Goal: Book appointment/travel/reservation

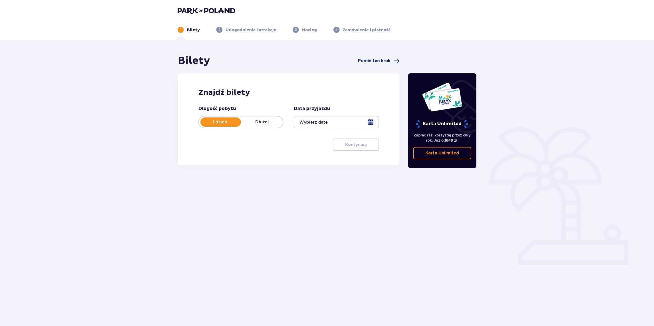
click at [369, 123] on div at bounding box center [336, 122] width 85 height 12
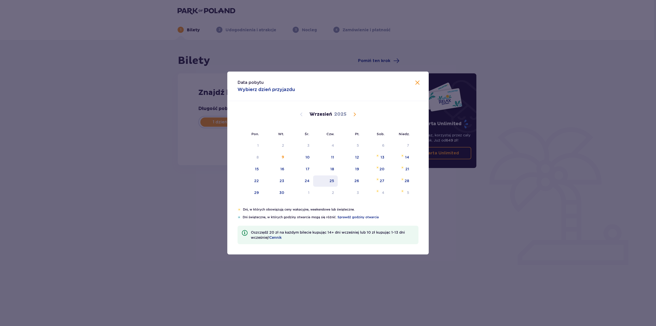
drag, startPoint x: 381, startPoint y: 179, endPoint x: 328, endPoint y: 184, distance: 53.3
click at [381, 179] on div "27" at bounding box center [382, 180] width 5 height 5
type input "27.09.25"
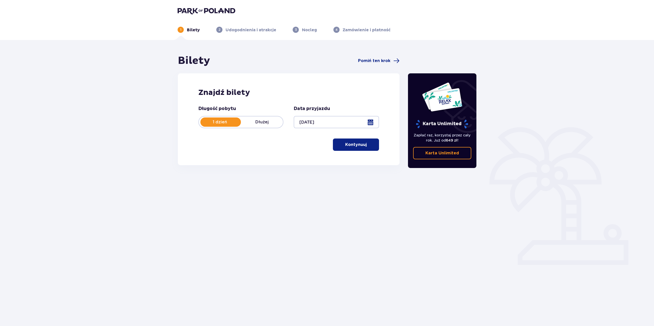
click at [358, 148] on button "Kontynuuj" at bounding box center [356, 144] width 46 height 12
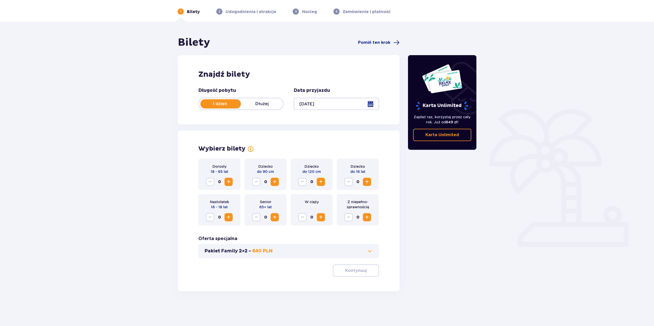
scroll to position [18, 0]
click at [226, 181] on span "Increase" at bounding box center [229, 181] width 6 height 6
click at [365, 183] on span "Increase" at bounding box center [367, 181] width 6 height 6
click at [361, 271] on p "Kontynuuj" at bounding box center [356, 270] width 22 height 6
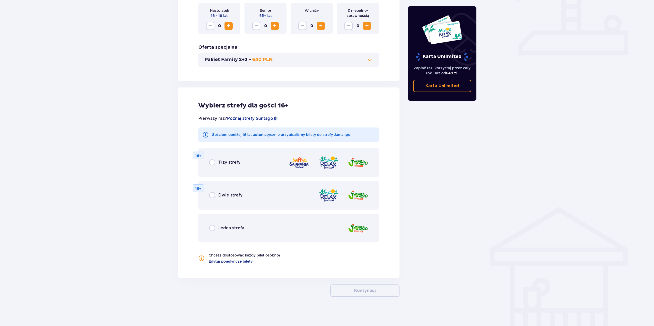
scroll to position [211, 0]
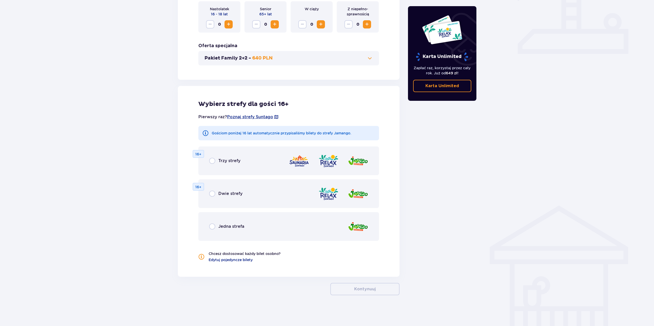
click at [227, 193] on p "Dwie strefy" at bounding box center [230, 194] width 24 height 6
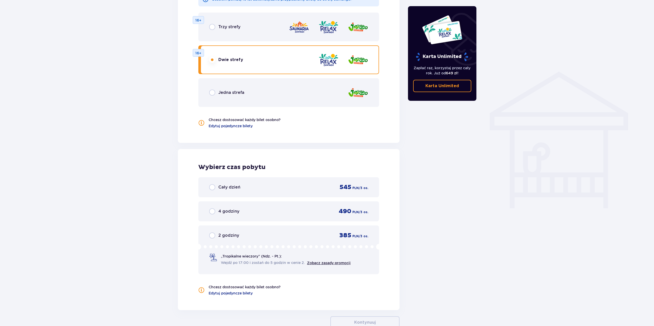
scroll to position [378, 0]
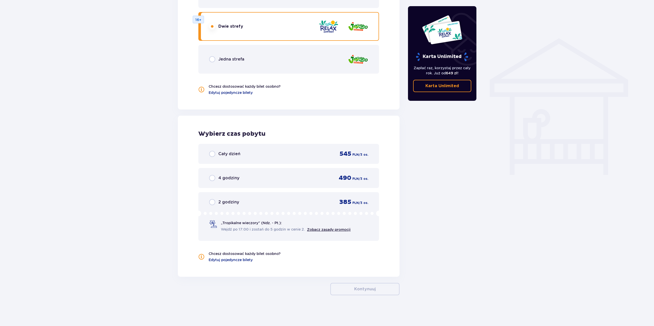
click at [224, 154] on p "Cały dzień" at bounding box center [229, 154] width 22 height 6
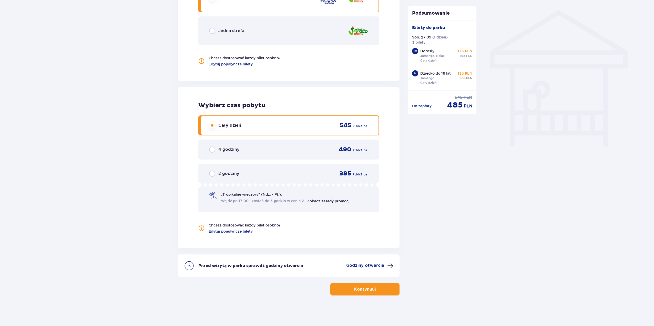
scroll to position [407, 0]
click at [371, 265] on p "Godziny otwarcia" at bounding box center [365, 265] width 38 height 6
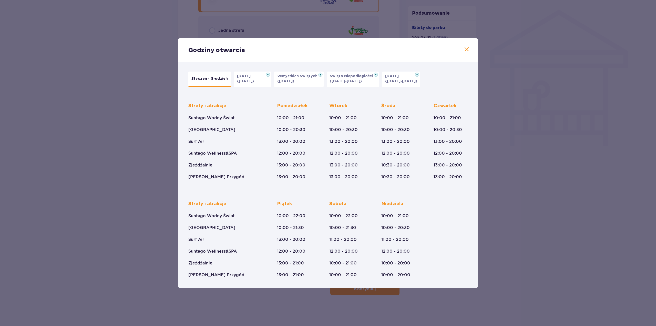
click at [467, 50] on span at bounding box center [467, 49] width 6 height 6
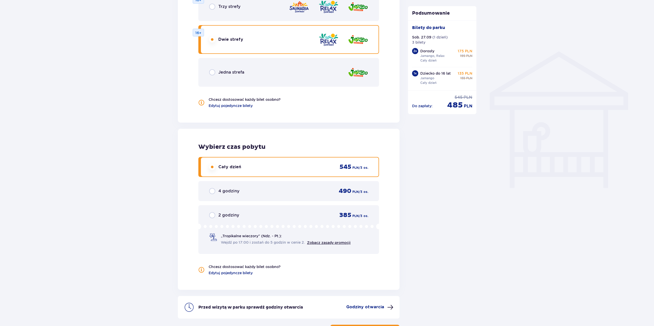
scroll to position [407, 0]
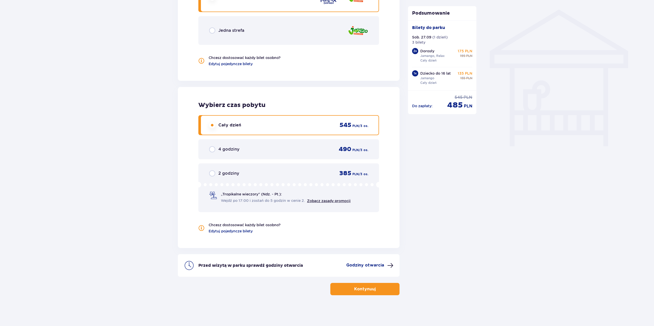
click at [383, 287] on button "Kontynuuj" at bounding box center [364, 289] width 69 height 12
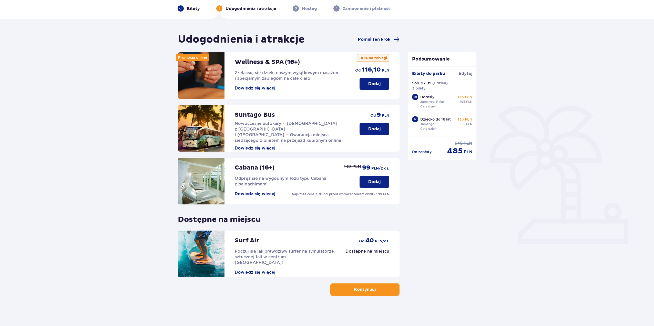
scroll to position [22, 0]
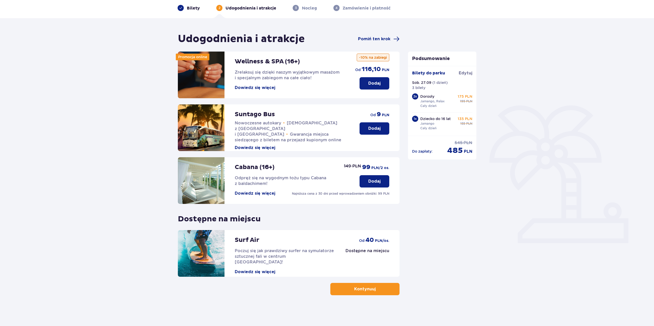
click at [374, 291] on span "button" at bounding box center [377, 289] width 6 height 6
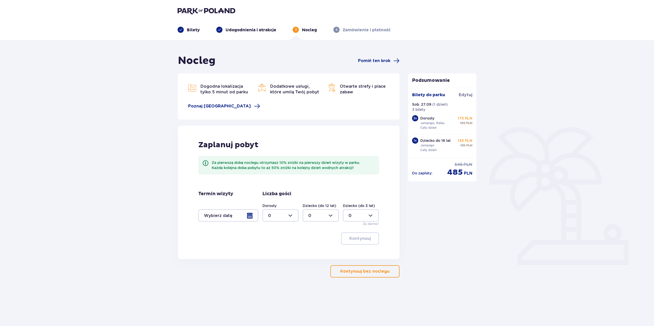
click at [252, 216] on div at bounding box center [228, 215] width 60 height 12
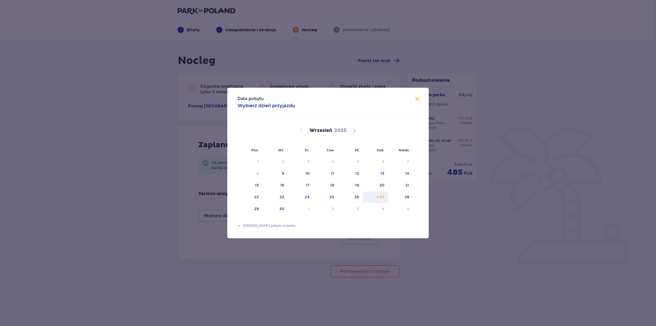
click at [383, 200] on div "27" at bounding box center [375, 196] width 25 height 11
click at [380, 200] on div "27" at bounding box center [375, 196] width 25 height 11
click at [398, 199] on div "28" at bounding box center [400, 196] width 25 height 11
type input "[DATE] - [DATE]"
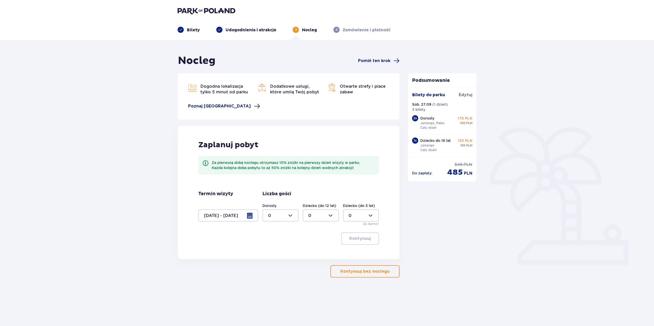
click at [293, 214] on div at bounding box center [281, 215] width 36 height 12
click at [273, 251] on div "2" at bounding box center [280, 253] width 25 height 6
click at [292, 215] on div at bounding box center [281, 215] width 36 height 12
click at [277, 259] on span "3" at bounding box center [280, 263] width 35 height 11
type input "3"
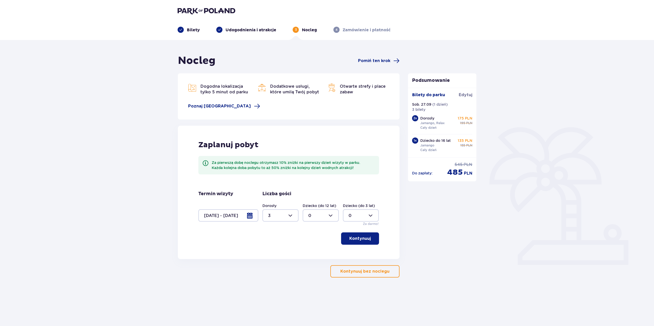
click at [362, 239] on p "Kontynuuj" at bounding box center [360, 239] width 22 height 6
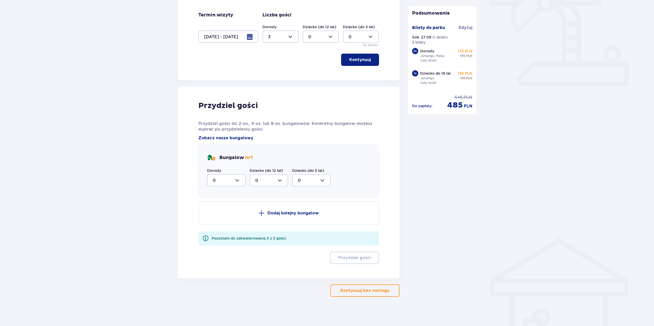
scroll to position [180, 0]
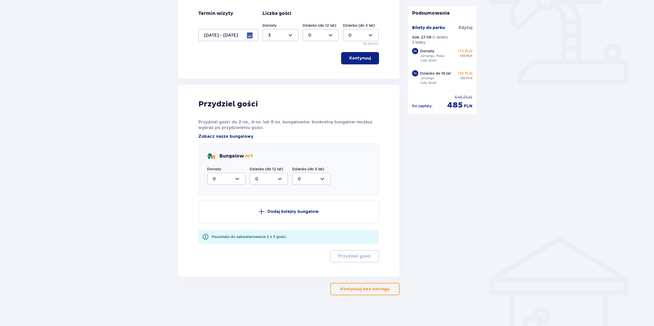
click at [233, 182] on div at bounding box center [226, 179] width 38 height 12
click at [221, 228] on div "3" at bounding box center [226, 227] width 27 height 6
type input "3"
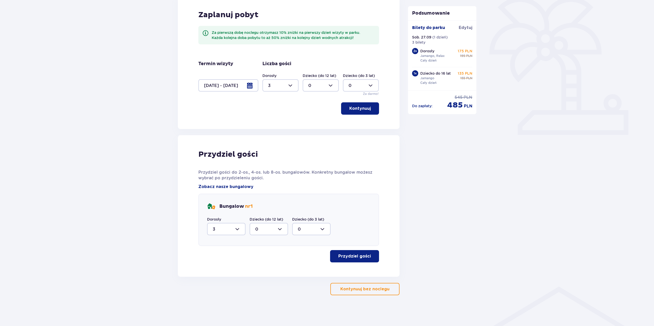
scroll to position [130, 0]
click at [368, 256] on button "Przydziel gości" at bounding box center [354, 256] width 49 height 12
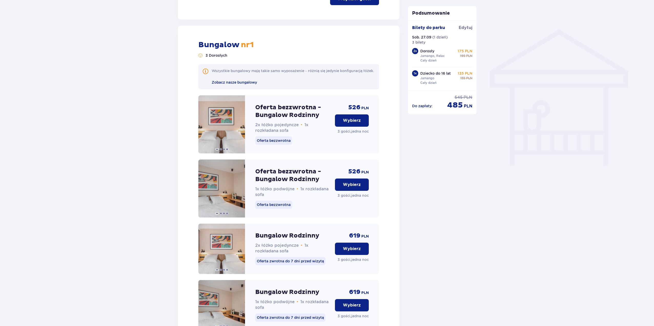
scroll to position [407, 0]
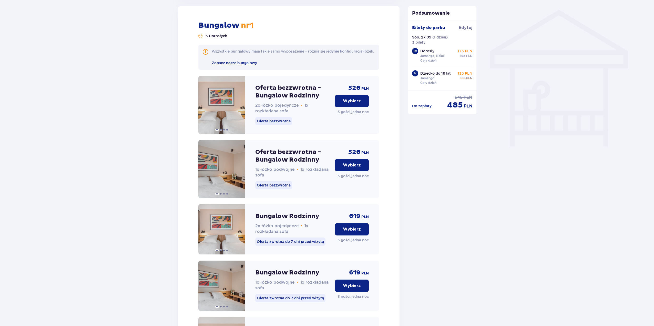
click at [360, 104] on p "Wybierz" at bounding box center [352, 101] width 18 height 6
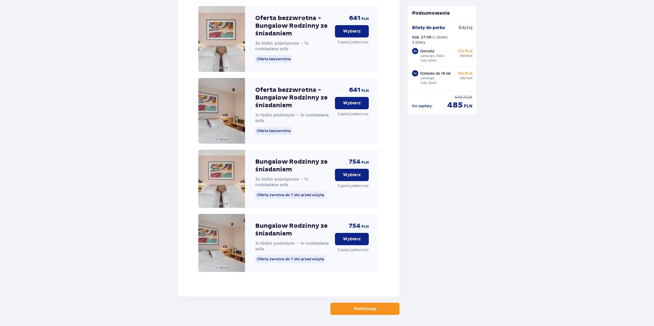
scroll to position [742, 0]
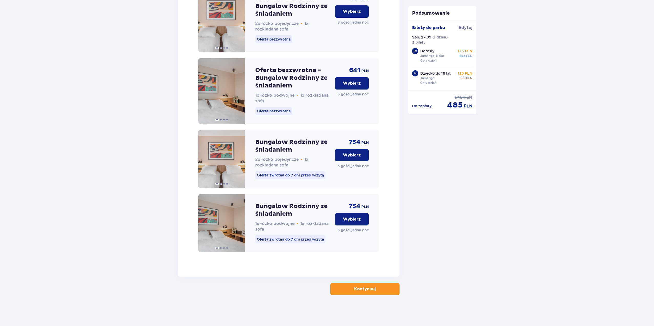
click at [358, 290] on p "Kontynuuj" at bounding box center [365, 289] width 22 height 6
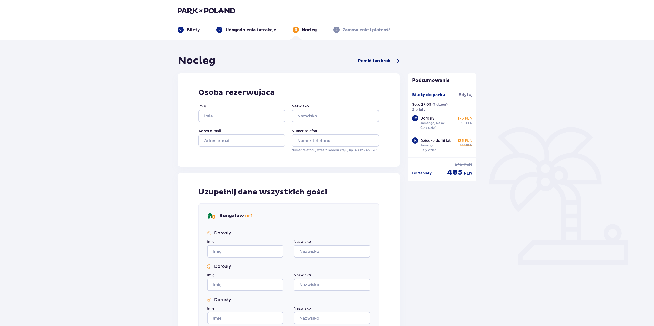
click at [382, 60] on span "Pomiń ten krok" at bounding box center [374, 61] width 32 height 6
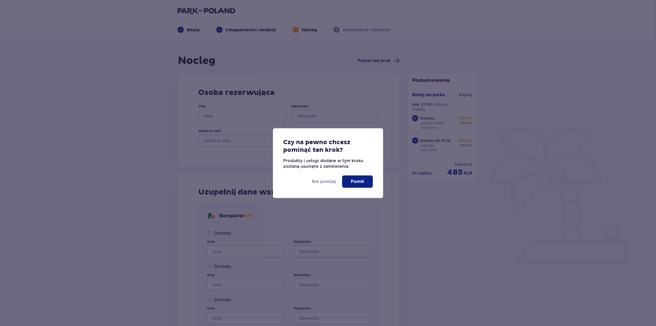
click at [356, 178] on button "Pomiń" at bounding box center [357, 181] width 31 height 12
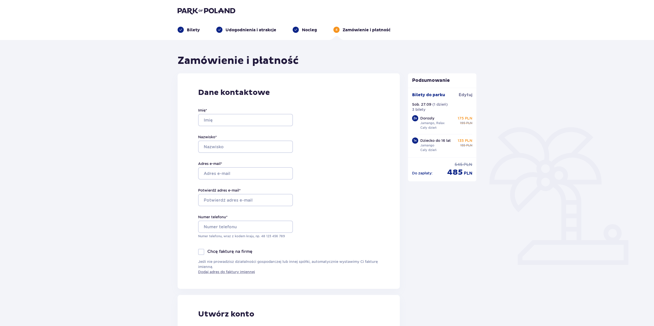
click at [207, 9] on img at bounding box center [207, 10] width 58 height 7
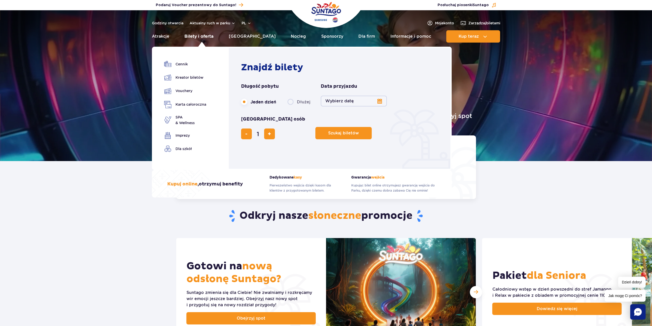
click at [207, 36] on link "Bilety i oferta" at bounding box center [199, 36] width 29 height 12
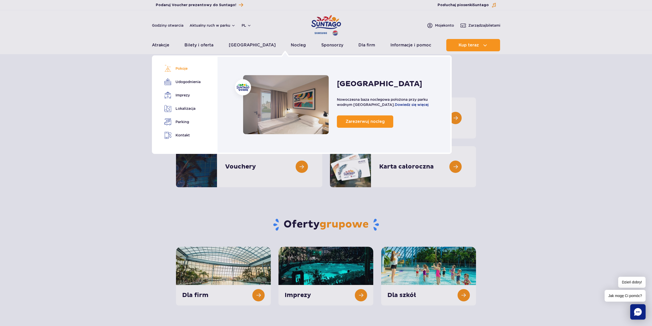
click at [177, 68] on link "Pokoje" at bounding box center [181, 68] width 35 height 7
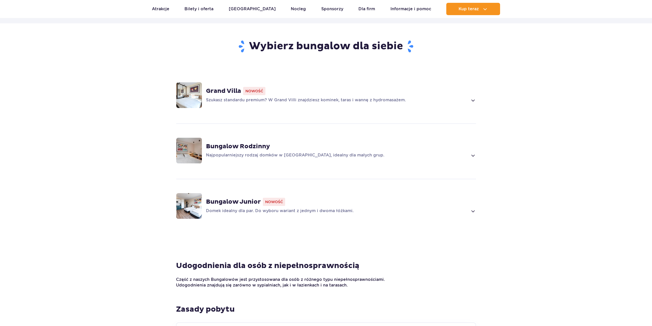
scroll to position [323, 0]
click at [243, 142] on strong "Bungalow Rodzinny" at bounding box center [238, 146] width 64 height 8
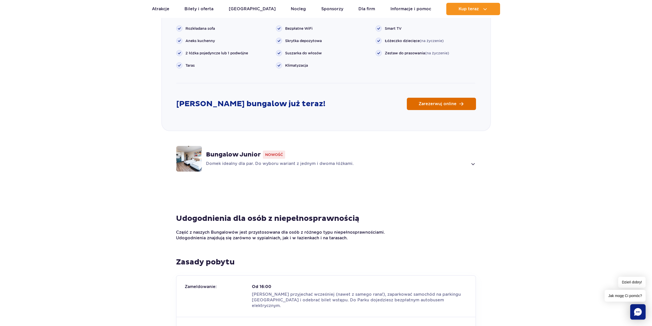
scroll to position [645, 0]
click at [452, 103] on span "Zarezerwuj online" at bounding box center [438, 105] width 38 height 4
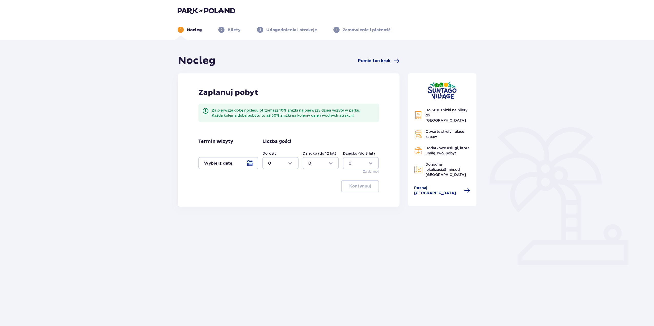
click at [247, 158] on div at bounding box center [228, 163] width 60 height 12
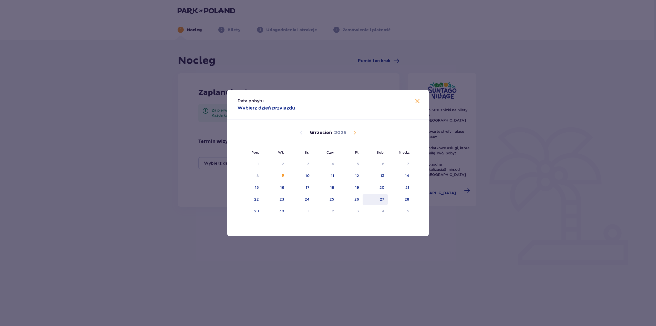
click at [383, 199] on div "27" at bounding box center [382, 199] width 5 height 5
click at [409, 200] on div "28" at bounding box center [407, 199] width 5 height 5
type input "27.09.25 - 28.09.25"
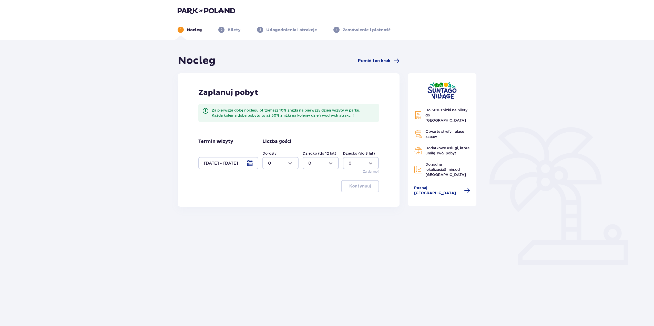
click at [282, 164] on div at bounding box center [281, 163] width 36 height 12
click at [280, 208] on span "3" at bounding box center [280, 211] width 35 height 11
type input "3"
click at [373, 185] on span "button" at bounding box center [372, 186] width 6 height 6
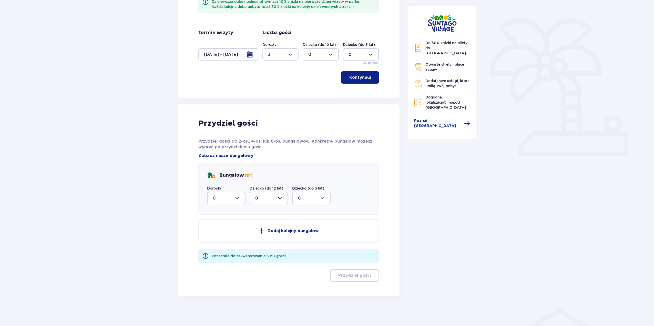
scroll to position [109, 0]
click at [237, 198] on div at bounding box center [226, 197] width 38 height 12
click at [223, 246] on div "3" at bounding box center [226, 245] width 27 height 6
type input "3"
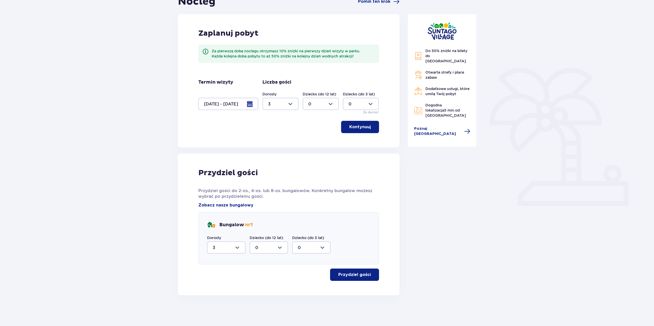
scroll to position [59, 0]
click at [362, 273] on p "Przydziel gości" at bounding box center [354, 275] width 33 height 6
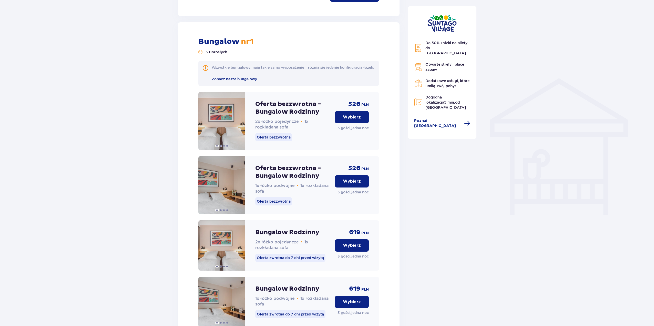
scroll to position [354, 0]
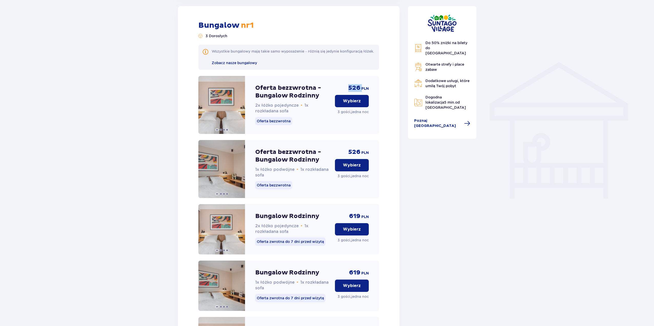
drag, startPoint x: 348, startPoint y: 93, endPoint x: 362, endPoint y: 93, distance: 14.4
click at [362, 93] on div "526 PLN Wybierz 3 gości , jedna noc" at bounding box center [352, 105] width 34 height 58
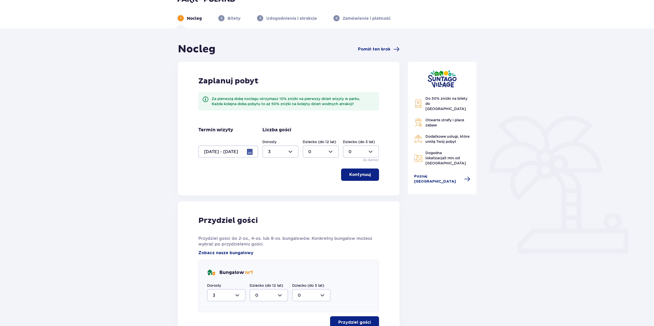
scroll to position [0, 0]
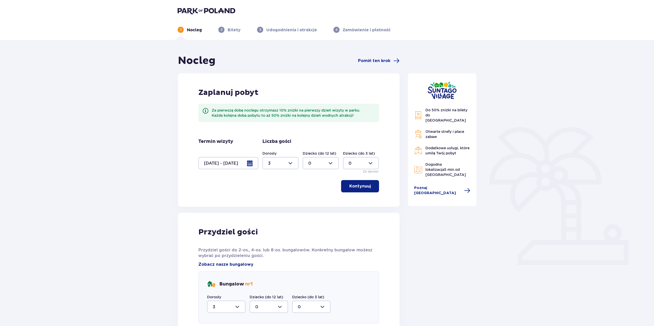
click at [213, 11] on img at bounding box center [207, 10] width 58 height 7
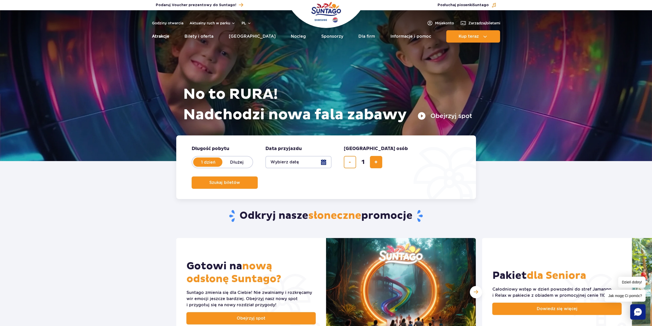
click at [159, 35] on link "Atrakcje" at bounding box center [160, 36] width 17 height 12
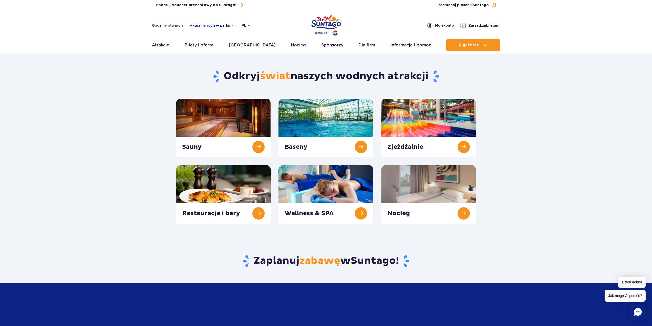
click at [226, 27] on button "Aktualny ruch w parku" at bounding box center [213, 25] width 46 height 4
click at [221, 42] on div "Jamango" at bounding box center [217, 42] width 42 height 12
click at [200, 43] on img at bounding box center [202, 42] width 10 height 4
click at [242, 43] on span at bounding box center [242, 42] width 1 height 8
click at [242, 53] on div "Jamango Relax Saunaria" at bounding box center [222, 58] width 53 height 45
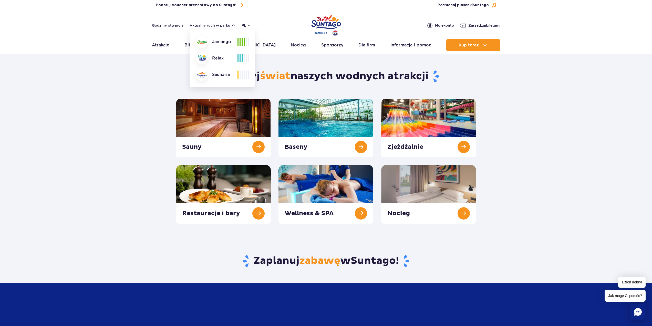
click at [154, 113] on section "Odkryj świat naszych wodnych atrakcji Sauny Baseny Zjeżdżalnie Nocleg" at bounding box center [326, 140] width 652 height 166
click at [174, 27] on link "Godziny otwarcia" at bounding box center [168, 25] width 32 height 5
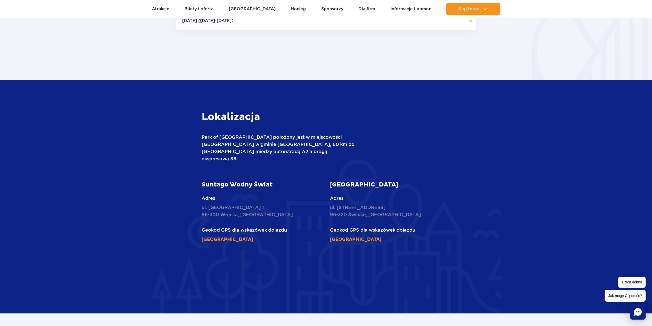
scroll to position [545, 0]
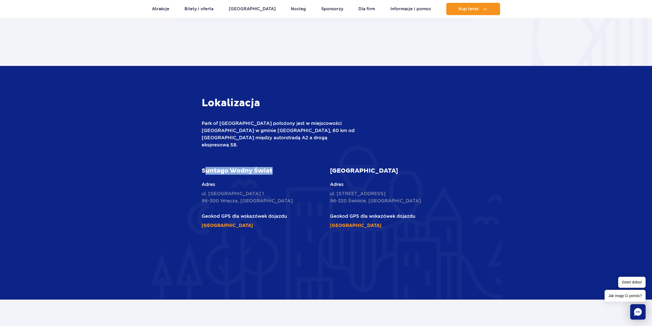
drag, startPoint x: 204, startPoint y: 164, endPoint x: 281, endPoint y: 165, distance: 77.4
click at [281, 167] on article "Suntago Wodny Świat Adres ul. [STREET_ADDRESS] Geokod GPS dla wskazówek dojazdu…" at bounding box center [262, 198] width 121 height 62
